Goal: Transaction & Acquisition: Purchase product/service

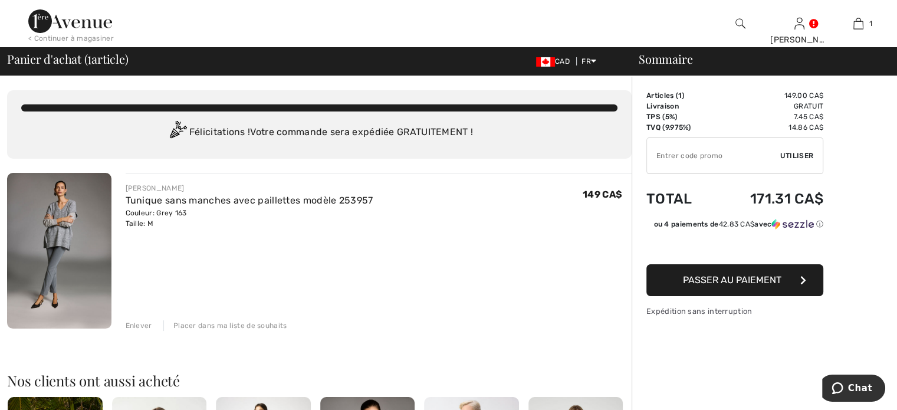
click at [709, 280] on span "Passer au paiement" at bounding box center [732, 279] width 99 height 11
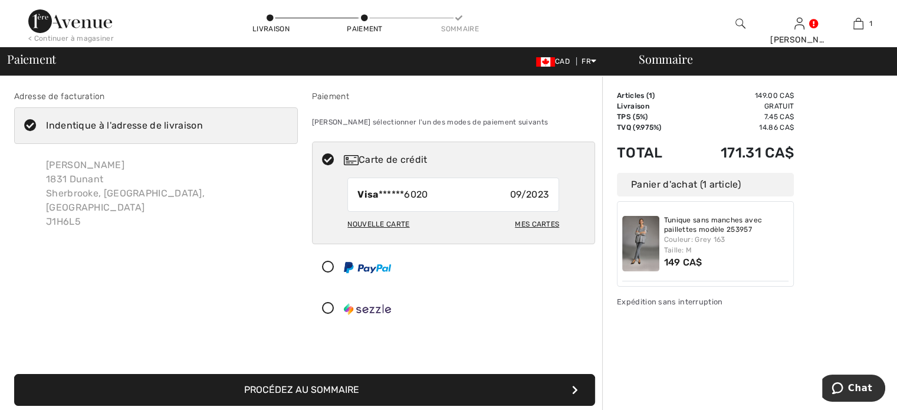
click at [389, 221] on div "Nouvelle carte" at bounding box center [379, 224] width 62 height 20
radio input "true"
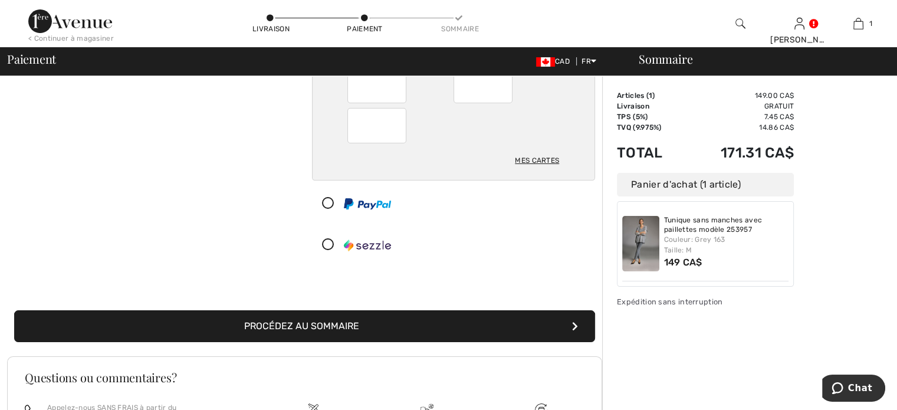
scroll to position [177, 0]
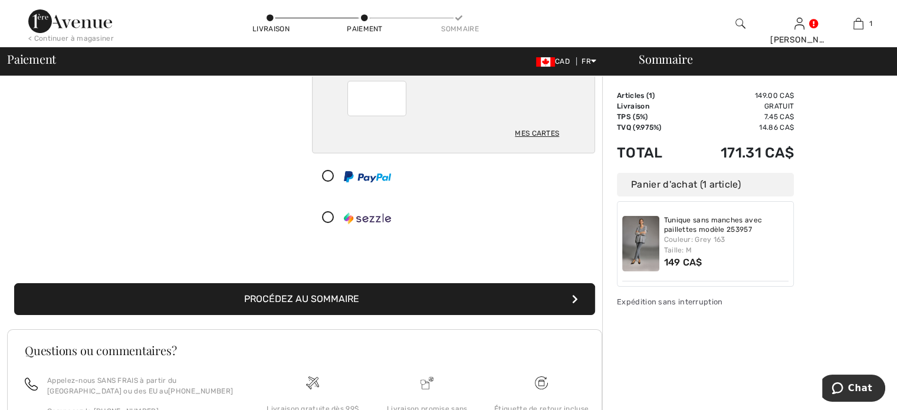
click at [576, 294] on icon "submit" at bounding box center [575, 298] width 6 height 9
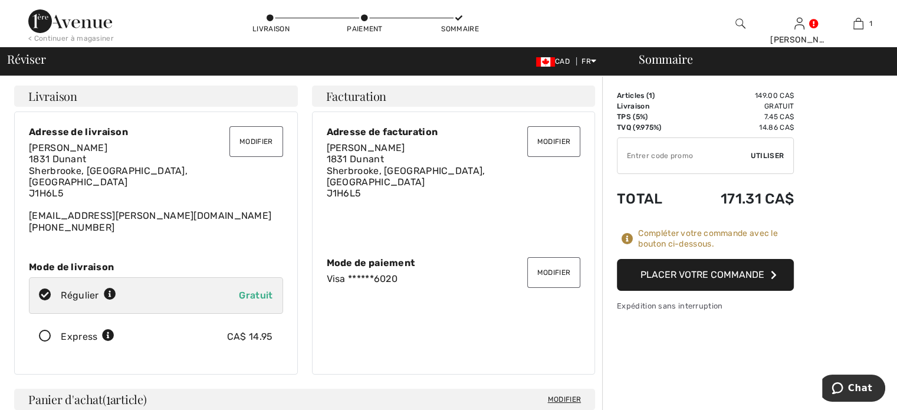
click at [743, 273] on button "Placer votre commande" at bounding box center [705, 275] width 177 height 32
